Goal: Task Accomplishment & Management: Use online tool/utility

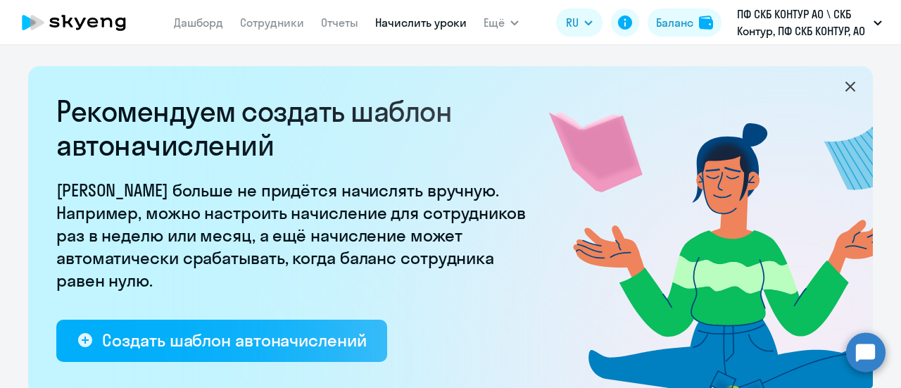
select select "10"
click at [424, 26] on link "Начислить уроки" at bounding box center [421, 22] width 92 height 14
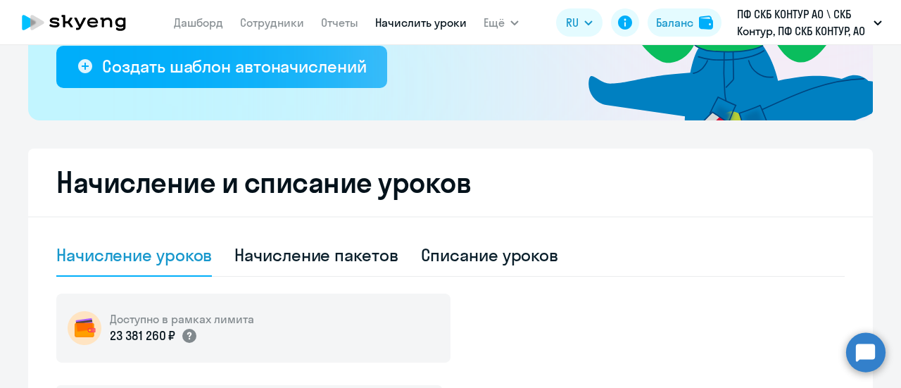
scroll to position [352, 0]
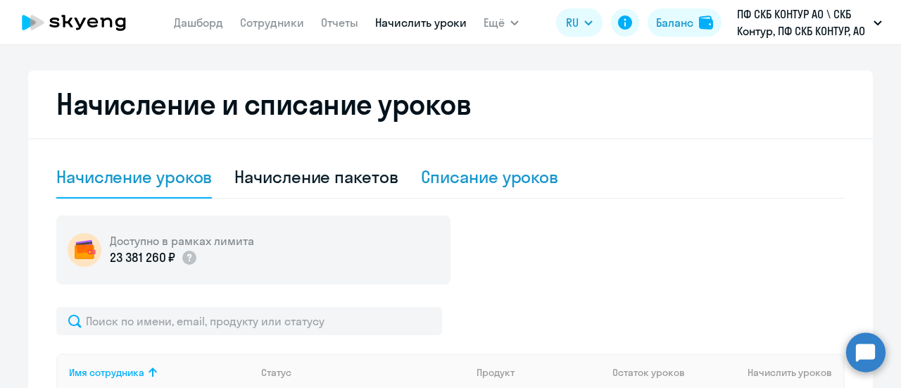
click at [470, 176] on div "Списание уроков" at bounding box center [490, 176] width 138 height 23
select select "10"
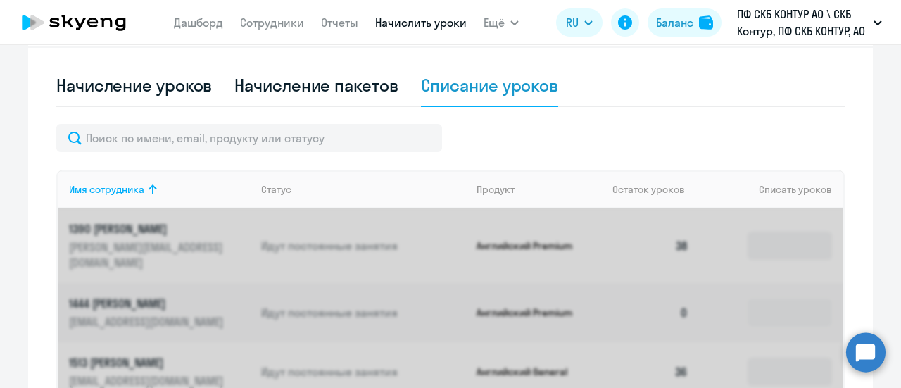
scroll to position [422, 0]
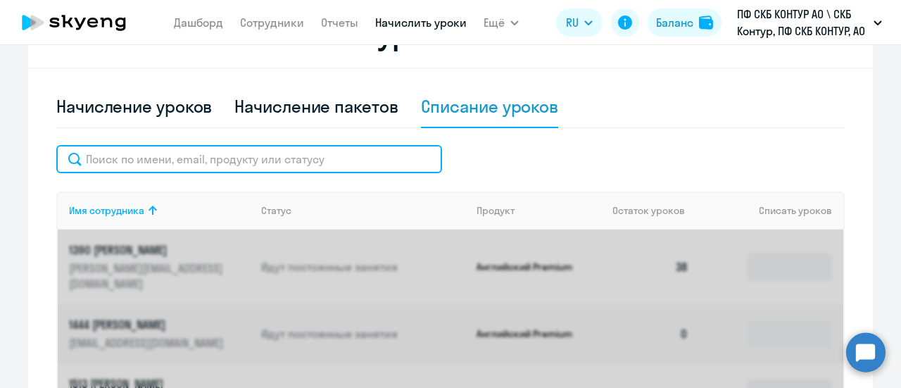
click at [139, 159] on input "text" at bounding box center [249, 159] width 386 height 28
paste input "25459"
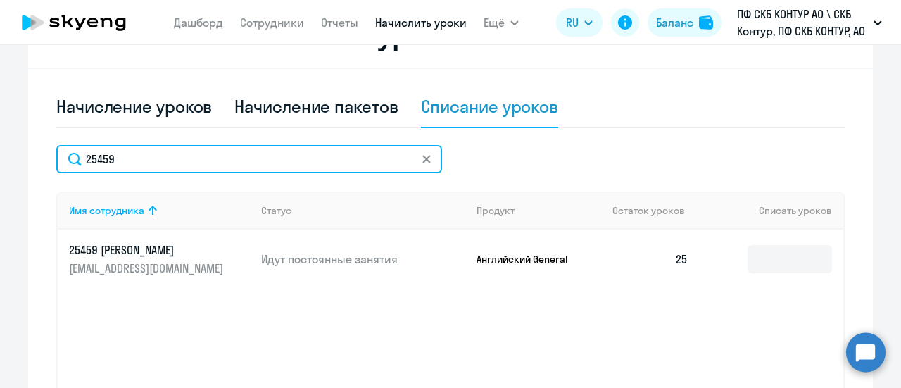
type input "25459"
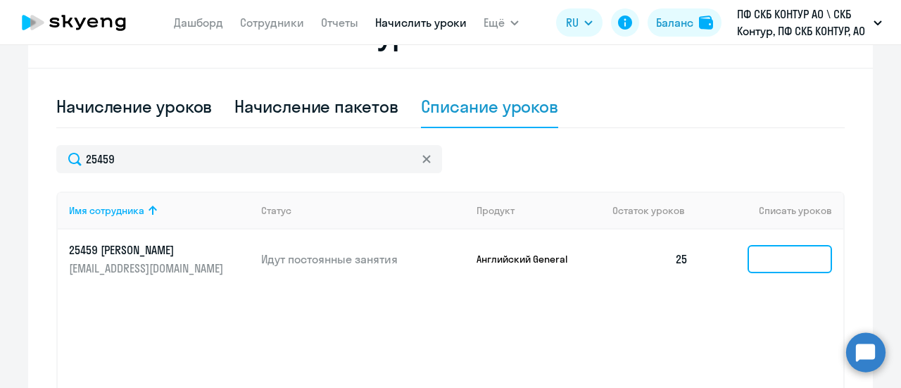
click at [788, 250] on input at bounding box center [790, 259] width 84 height 28
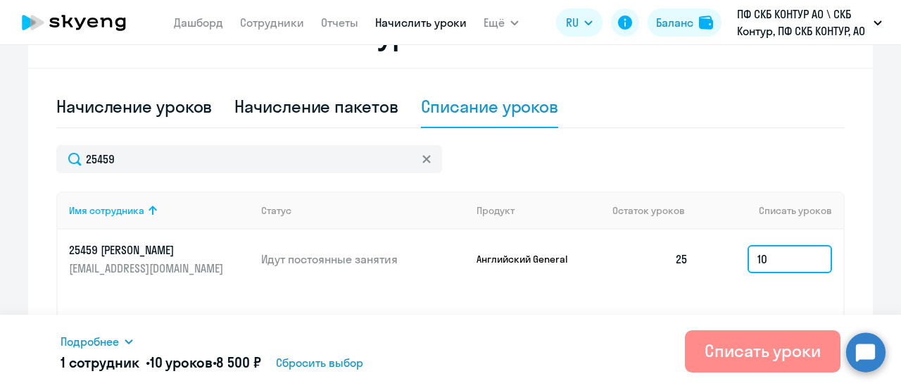
type input "10"
click at [759, 346] on div "Списать уроки" at bounding box center [763, 350] width 116 height 23
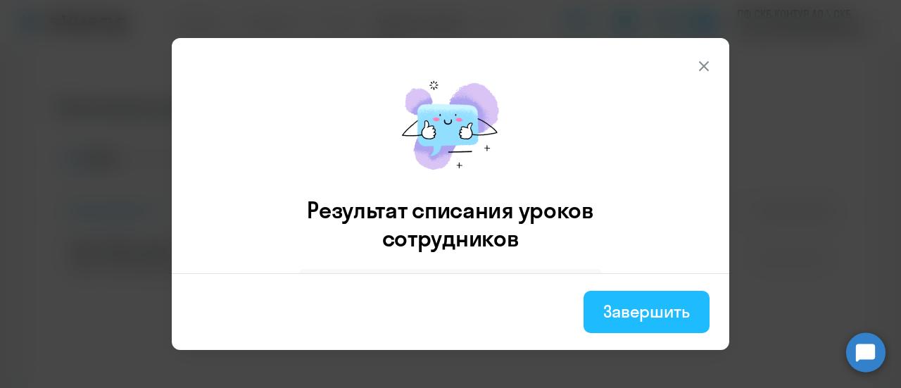
click at [651, 331] on button "Завершить" at bounding box center [647, 312] width 126 height 42
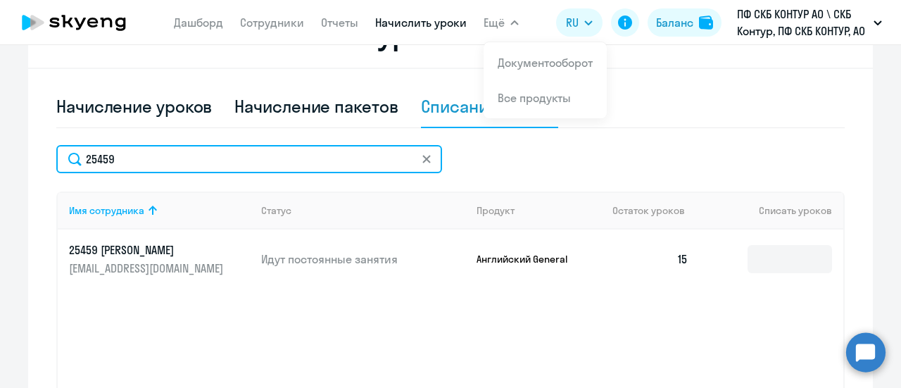
click at [160, 158] on input "25459" at bounding box center [249, 159] width 386 height 28
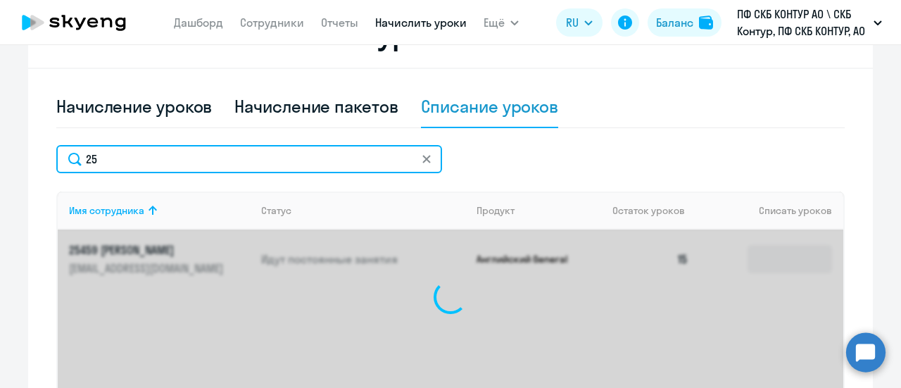
type input "2"
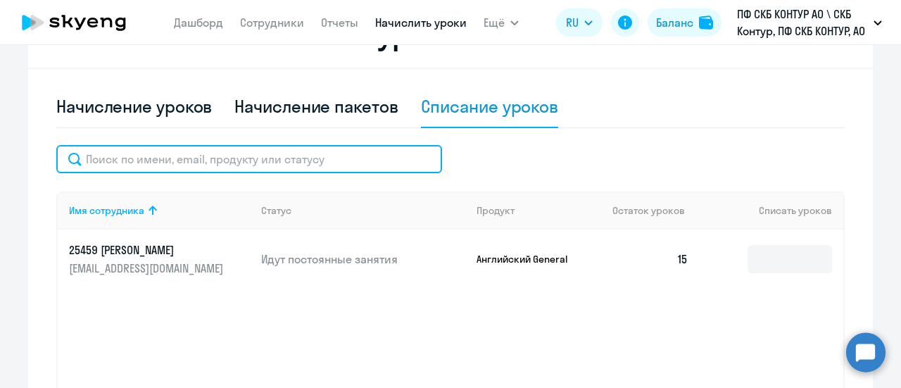
paste input "59236"
type input "59236"
